Goal: Task Accomplishment & Management: Use online tool/utility

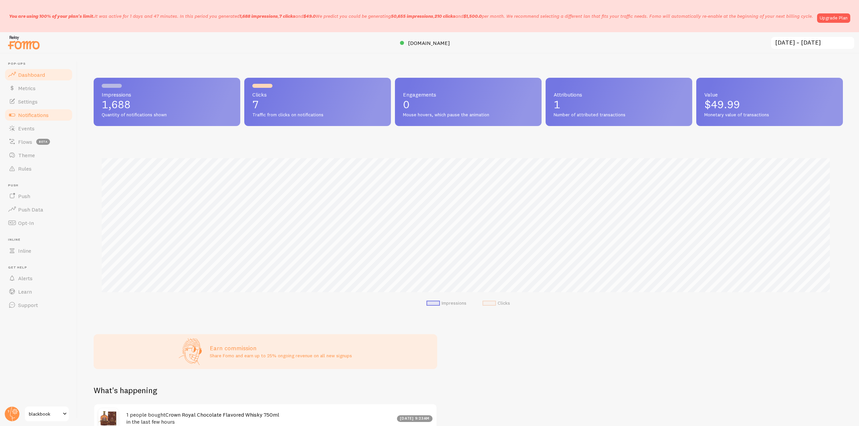
scroll to position [176, 744]
click at [43, 112] on span "Notifications" at bounding box center [33, 115] width 31 height 7
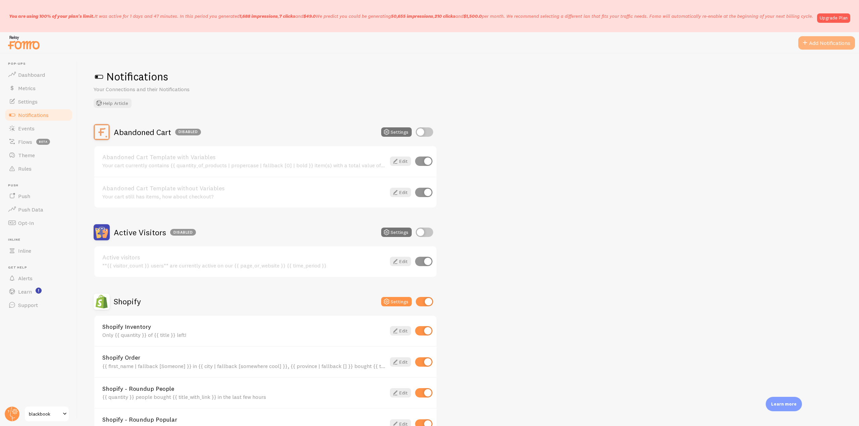
click at [815, 43] on button "Add Notifications" at bounding box center [826, 42] width 57 height 13
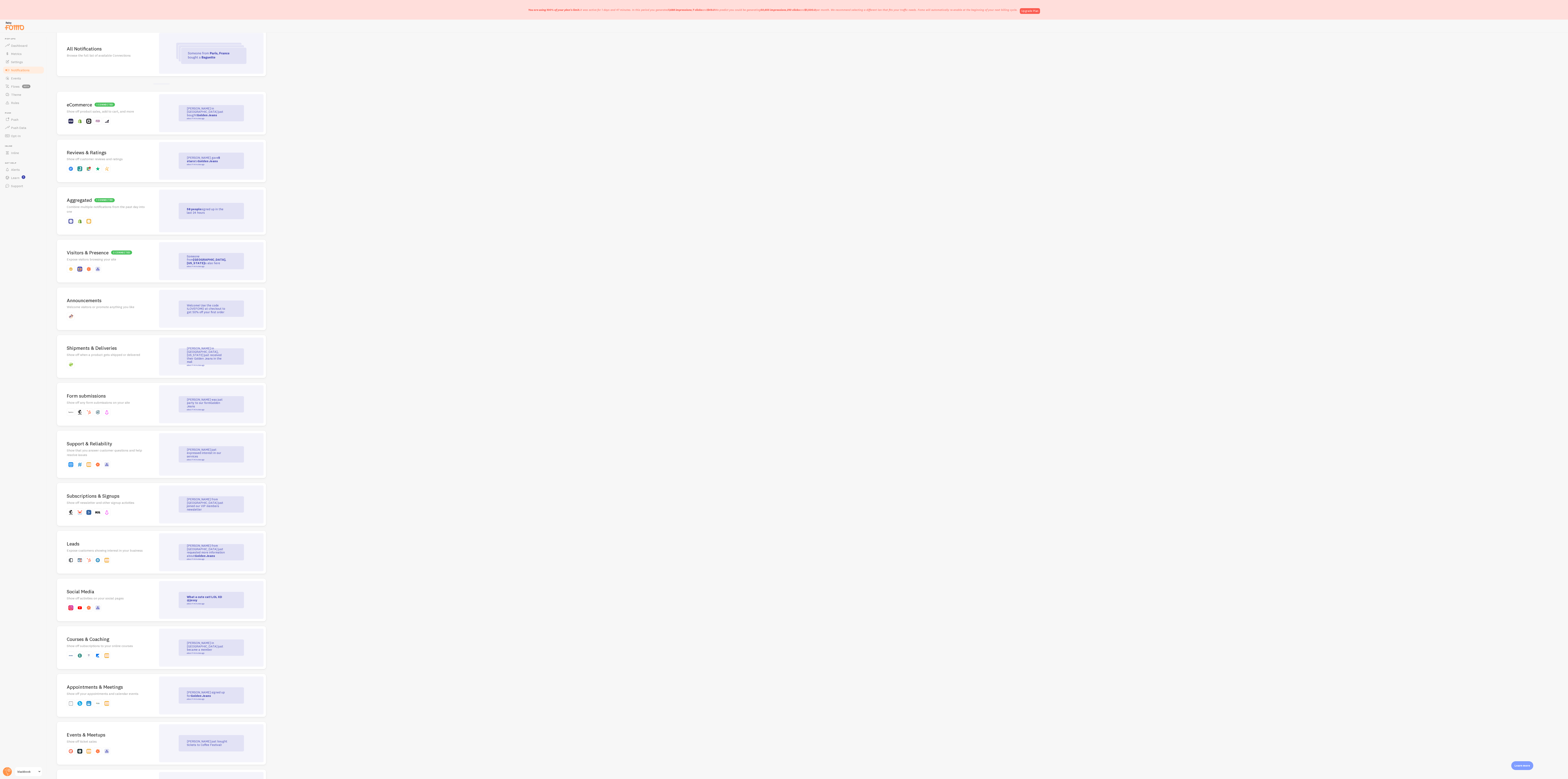
scroll to position [41, 0]
